Goal: Information Seeking & Learning: Learn about a topic

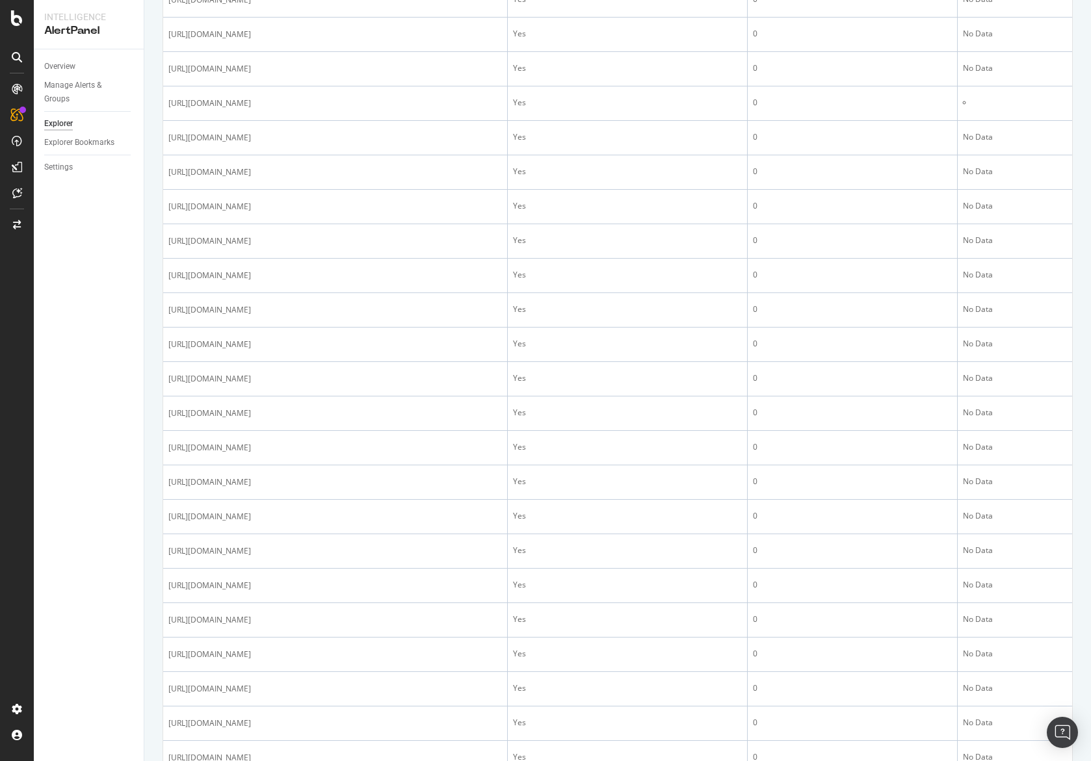
scroll to position [691, 0]
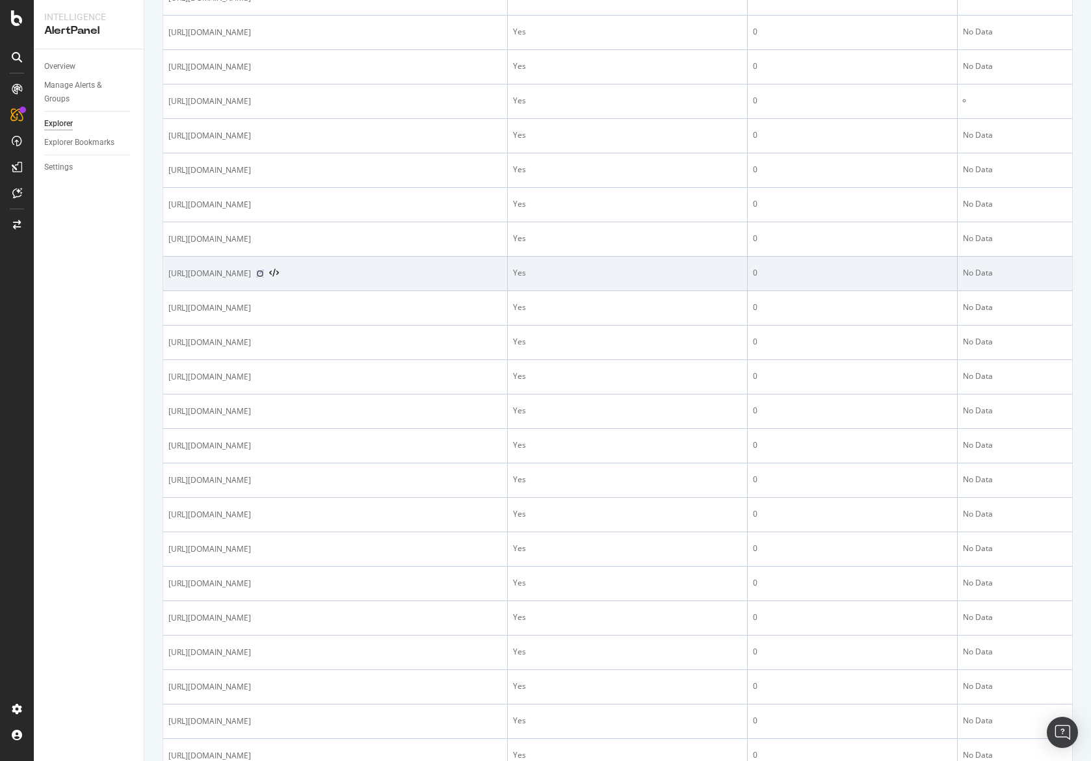
click at [264, 276] on icon at bounding box center [260, 274] width 8 height 8
